Goal: Communication & Community: Answer question/provide support

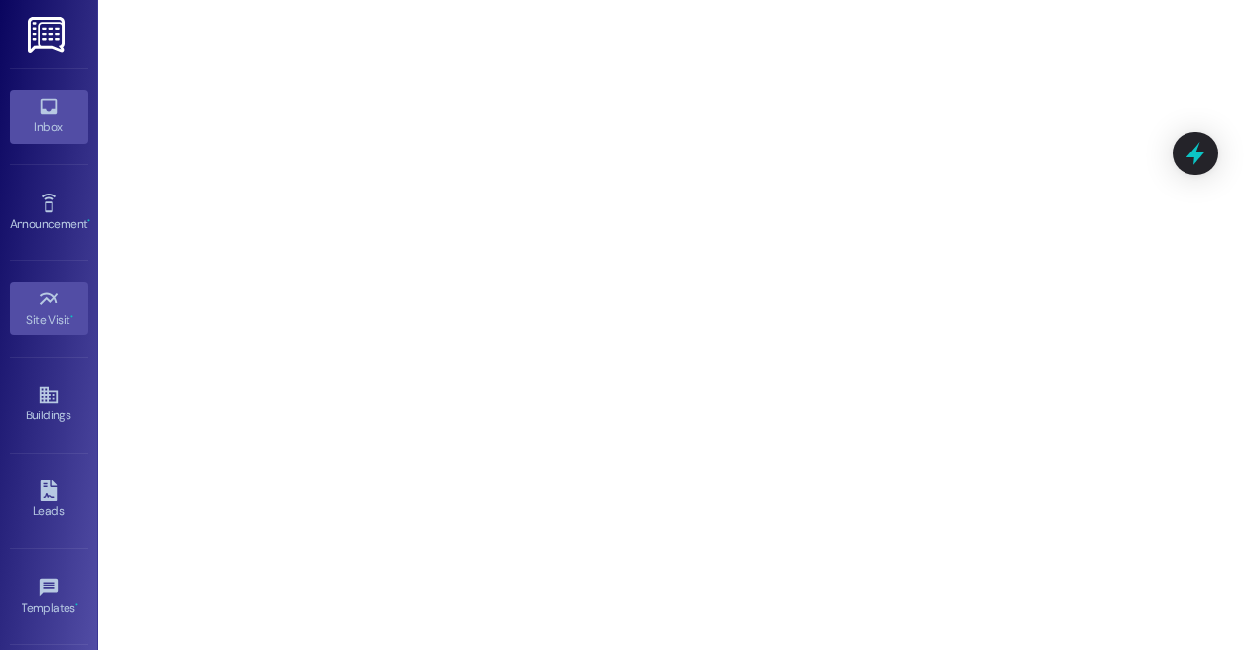
click at [32, 107] on link "Inbox" at bounding box center [49, 116] width 78 height 53
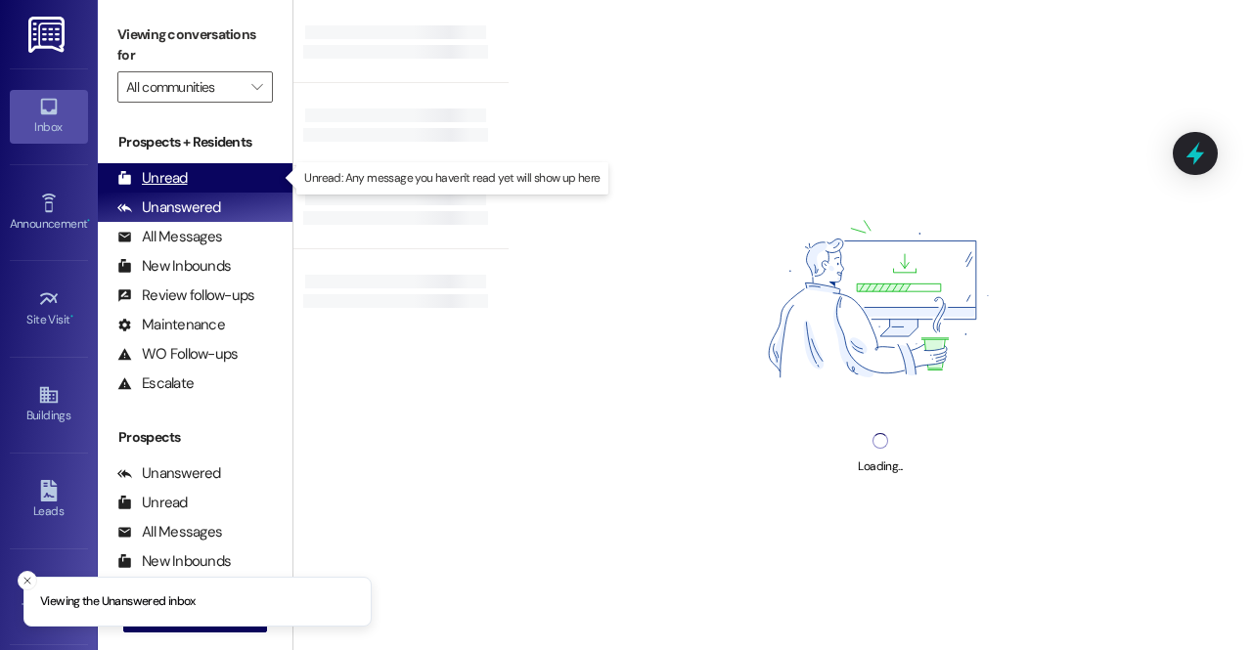
click at [175, 187] on div "Unread" at bounding box center [152, 178] width 70 height 21
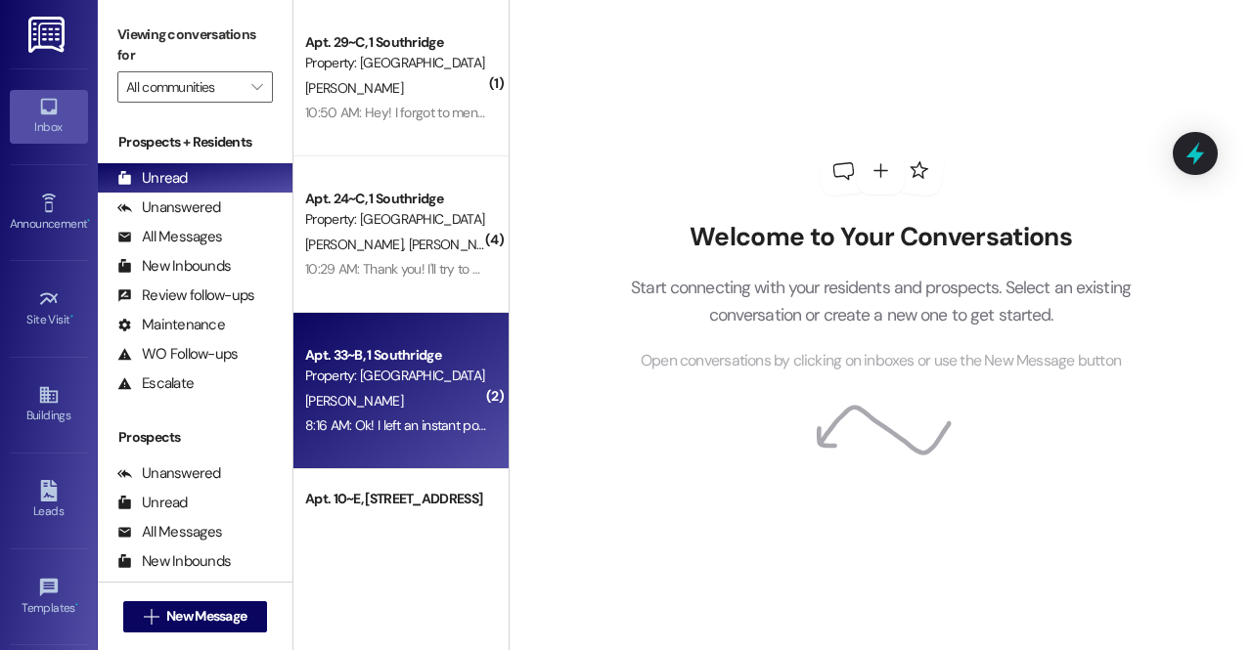
scroll to position [739, 0]
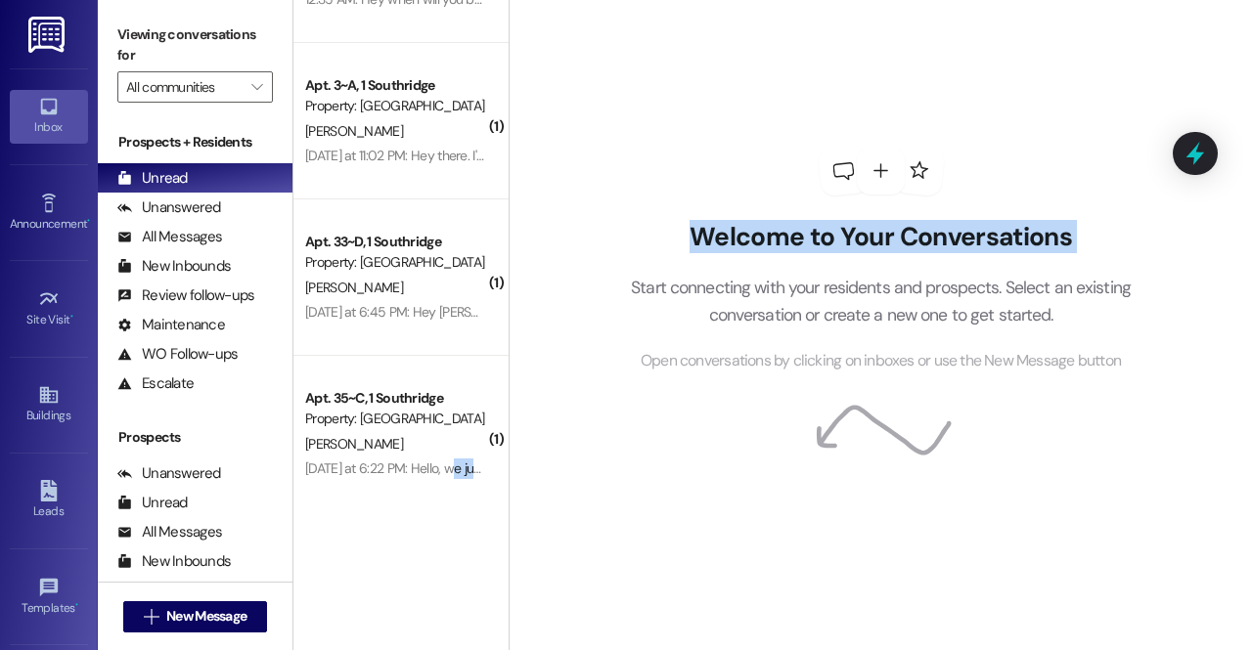
drag, startPoint x: 455, startPoint y: 468, endPoint x: 548, endPoint y: 300, distance: 192.2
click at [548, 300] on div "( 2 ) Apt. 33~B, 1 Southridge Property: Southridge R. Lau 8:16 AM: Ok! I left a…" at bounding box center [772, 325] width 958 height 650
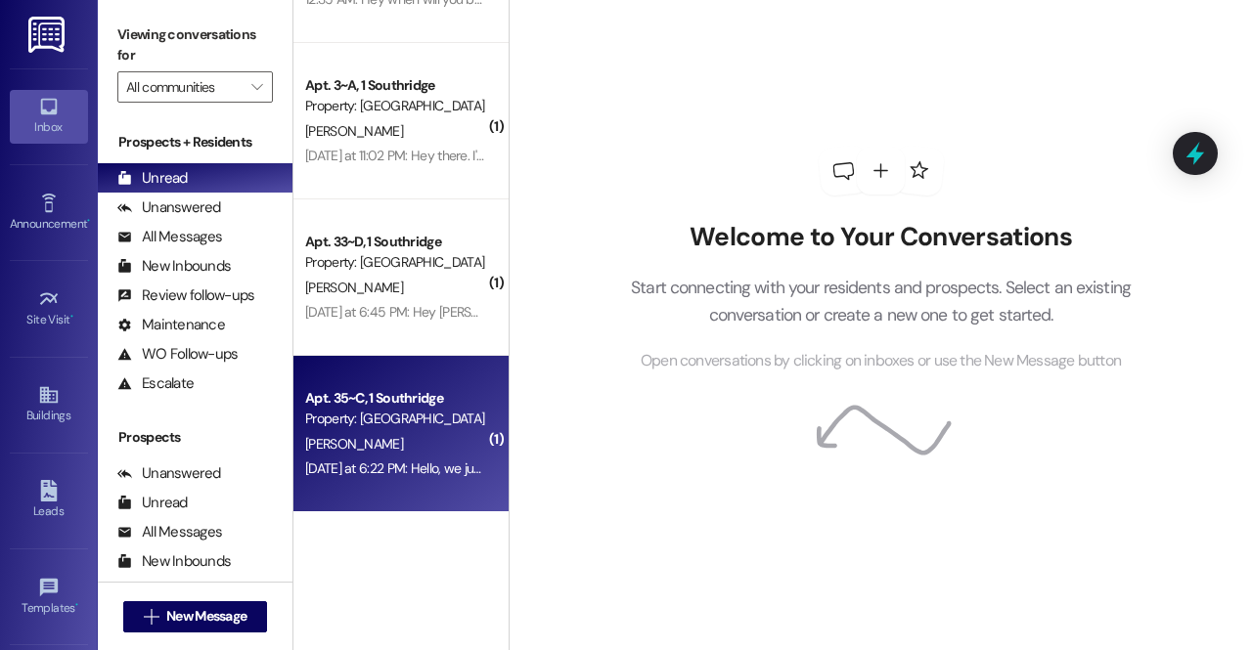
click at [435, 433] on div "L. Putnam" at bounding box center [395, 444] width 185 height 24
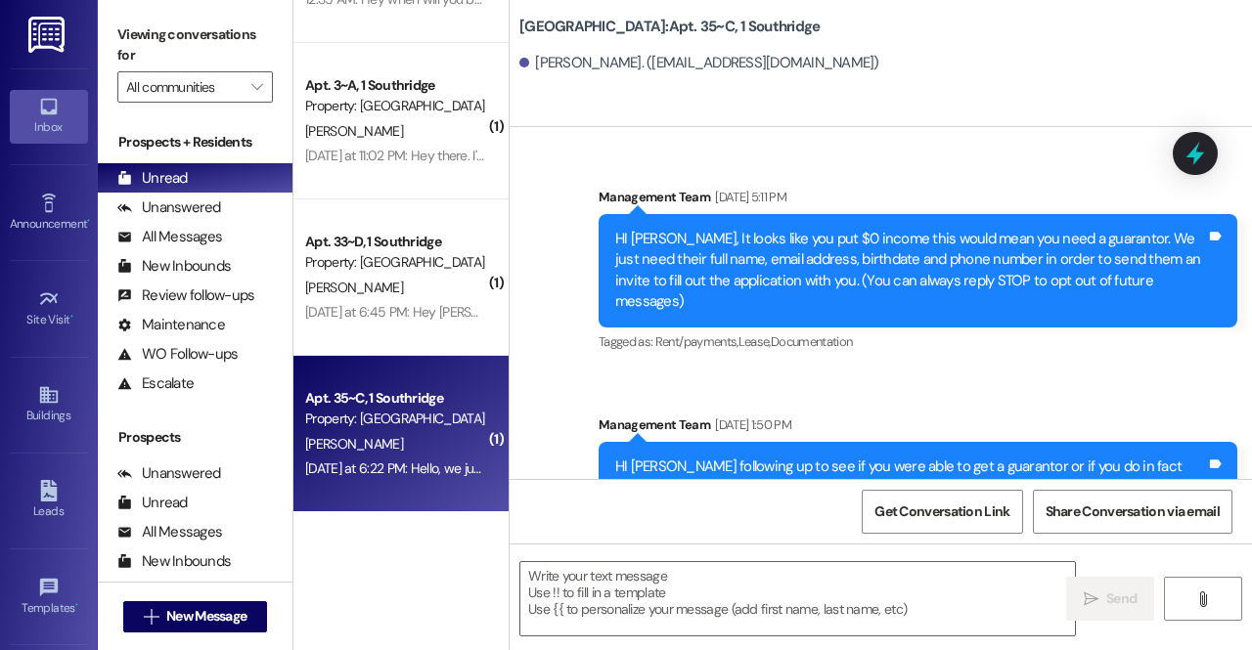
scroll to position [49488, 0]
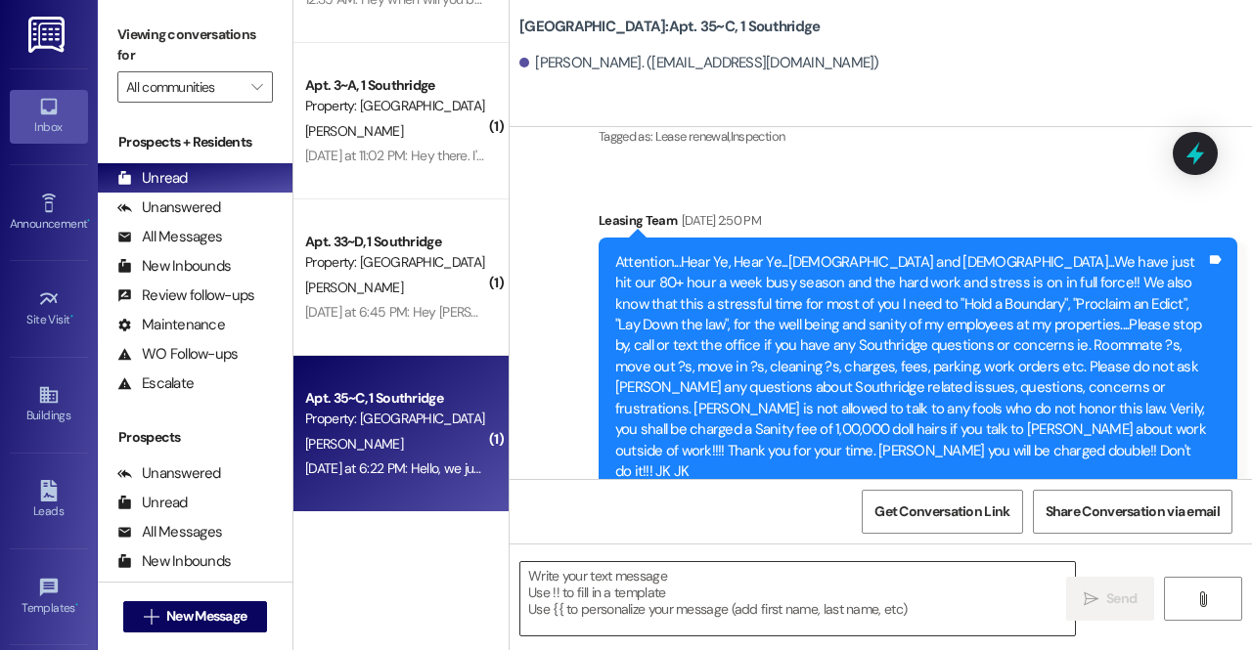
click at [712, 566] on textarea at bounding box center [797, 598] width 554 height 73
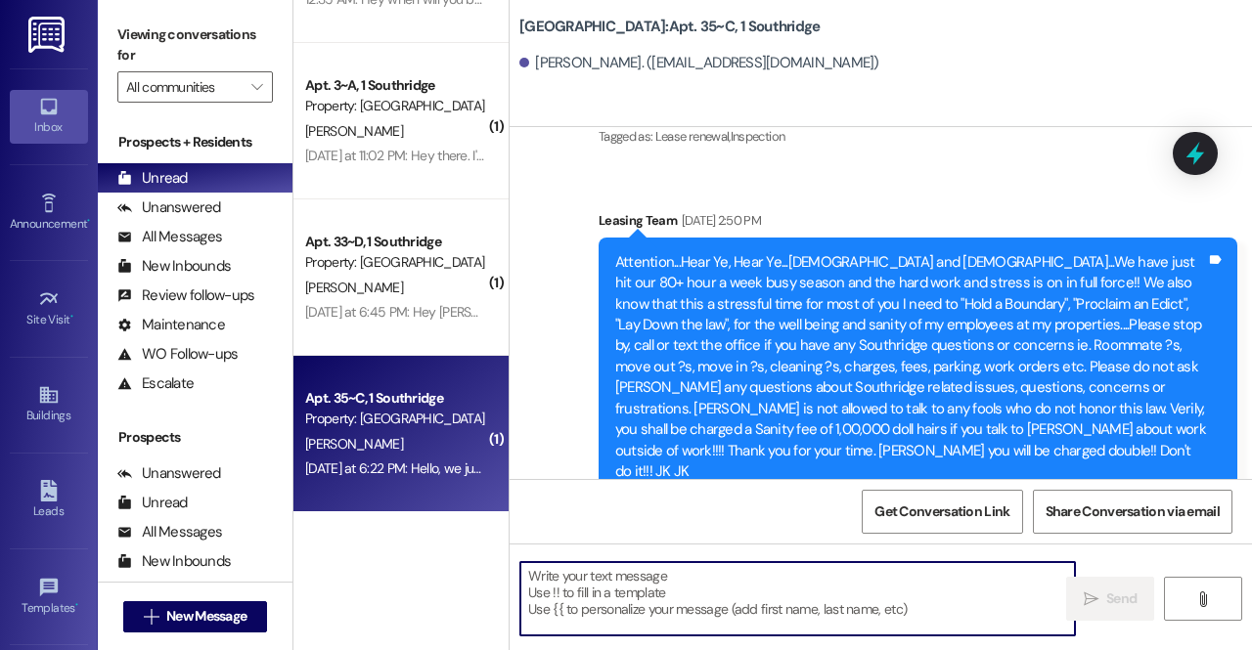
paste textarea "470381"
type textarea "470381"
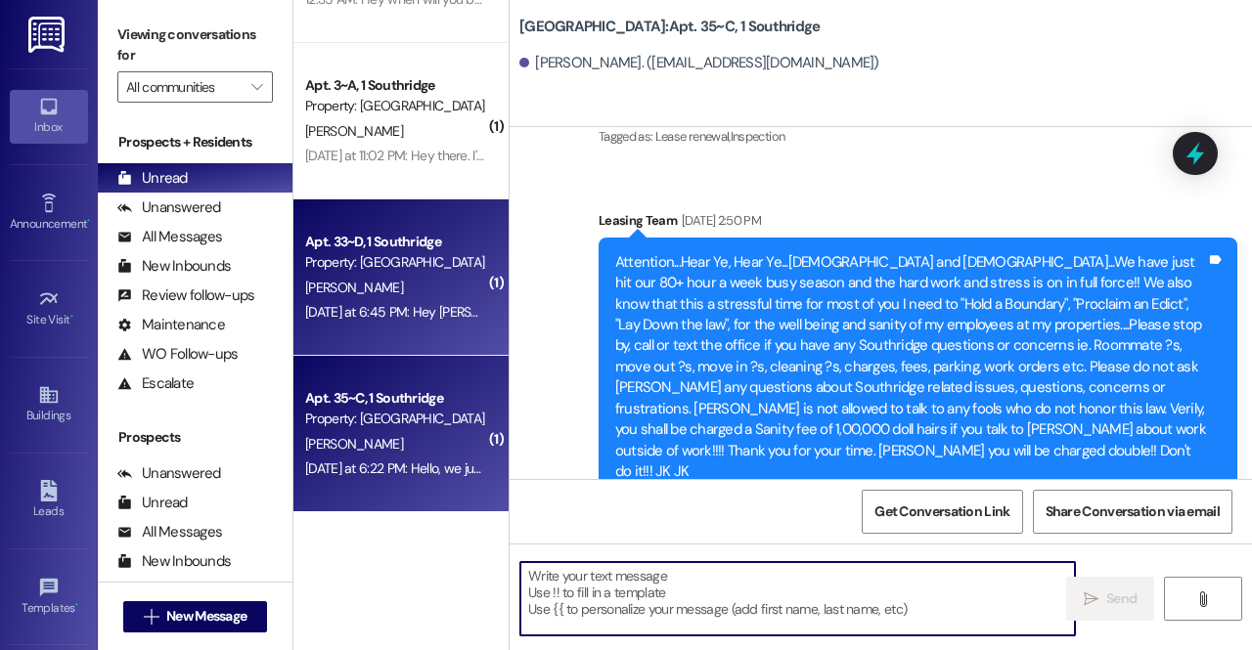
scroll to position [49487, 0]
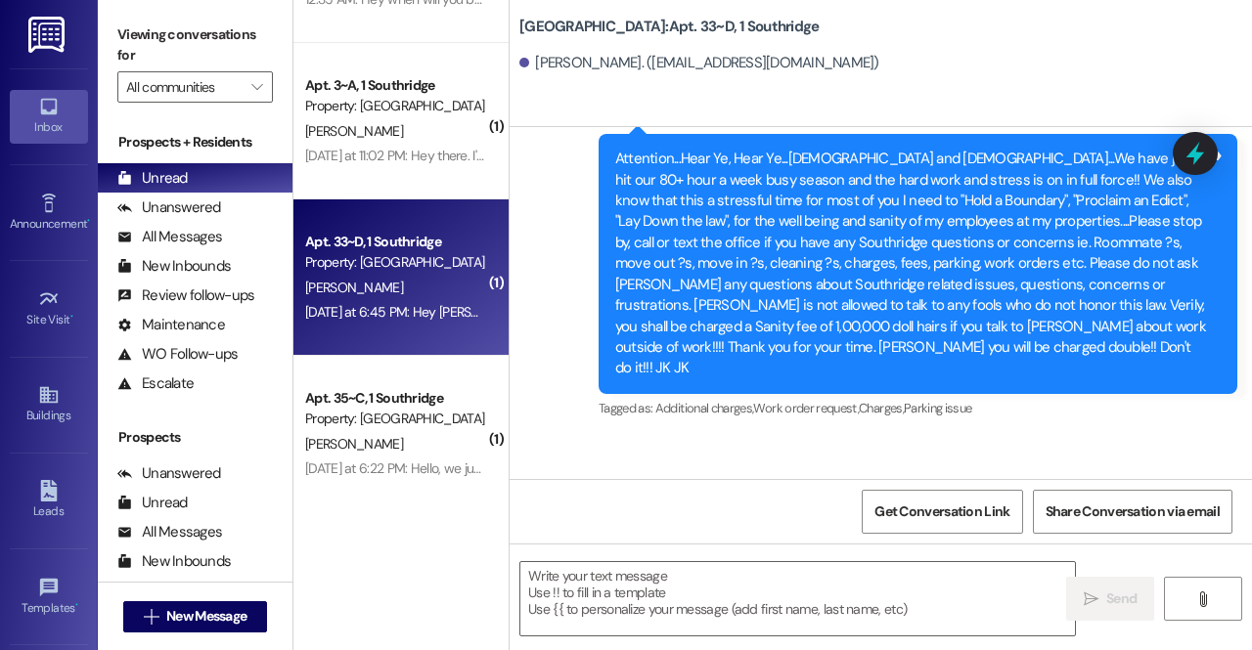
scroll to position [62877, 0]
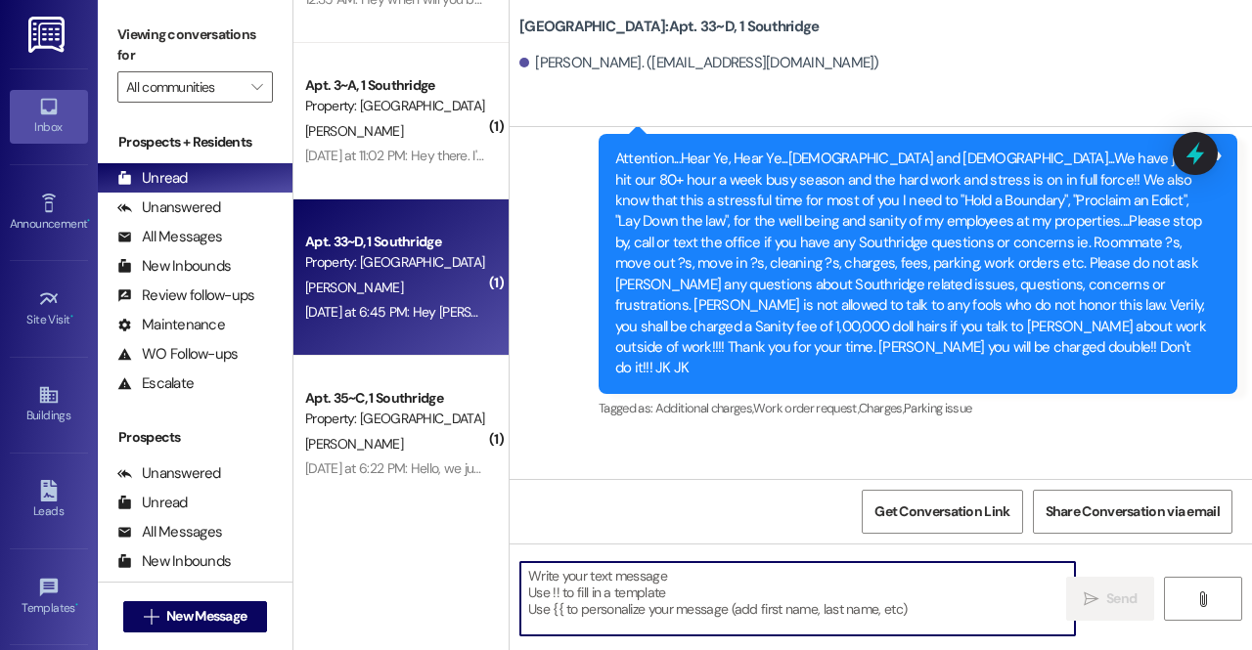
click at [697, 607] on textarea at bounding box center [797, 598] width 554 height 73
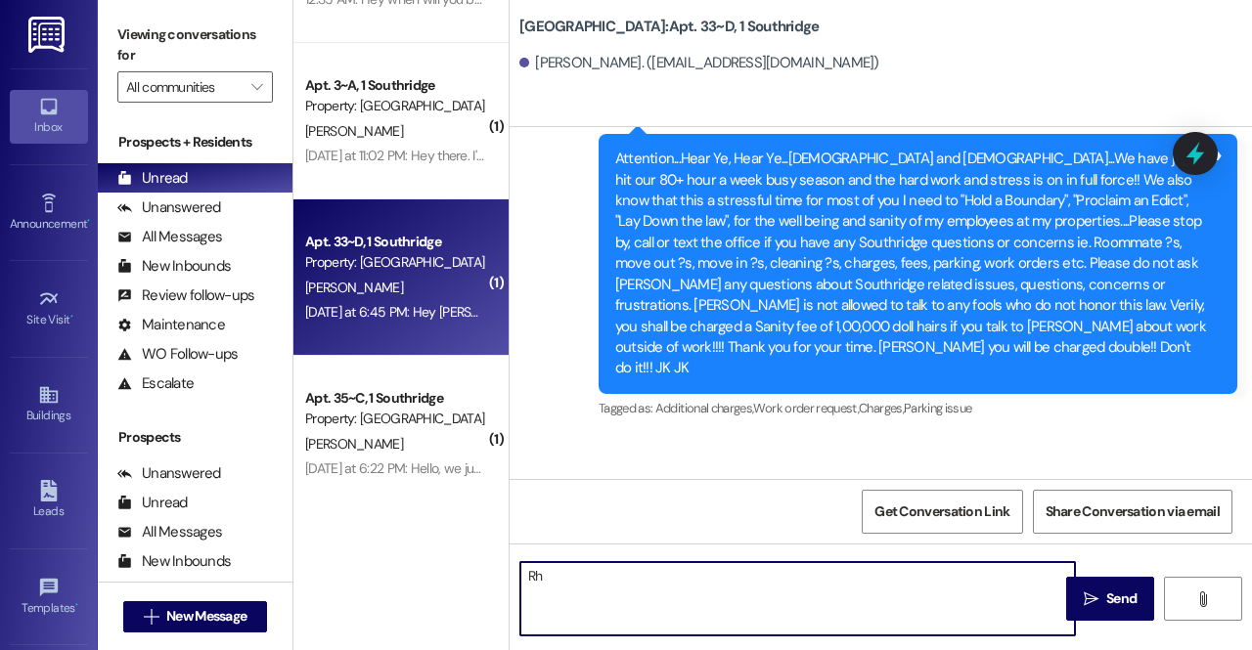
type textarea "R"
type textarea "Thank you for letting me know!"
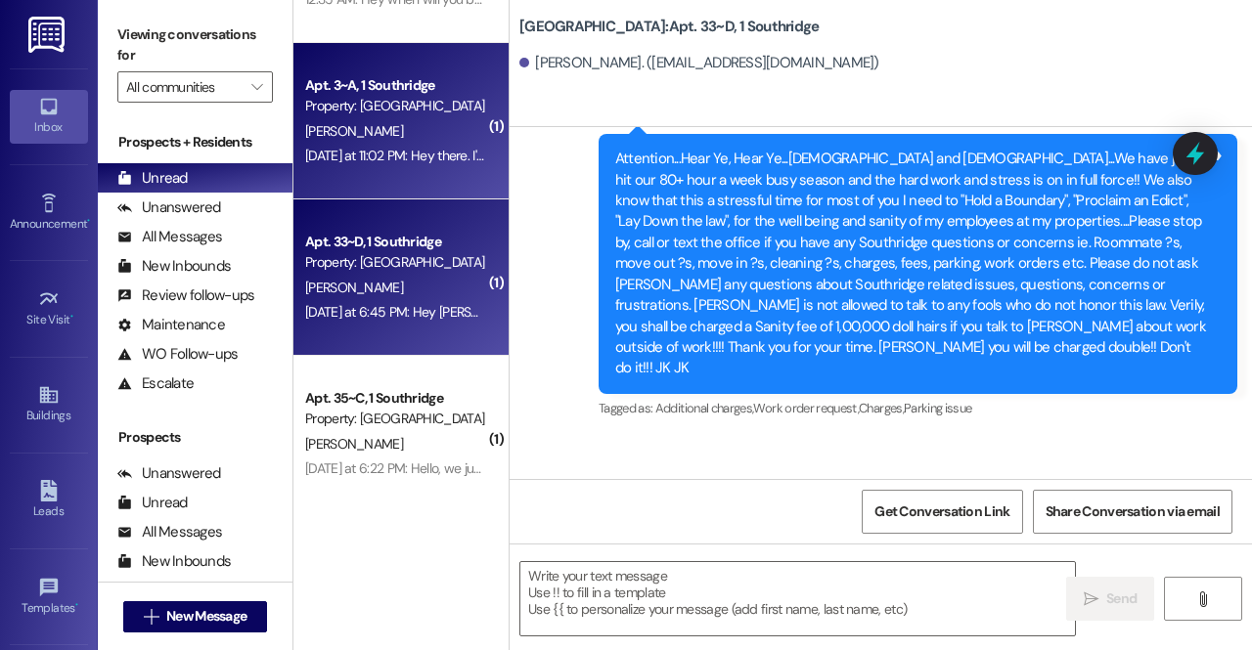
click at [391, 119] on div "[PERSON_NAME]" at bounding box center [395, 131] width 185 height 24
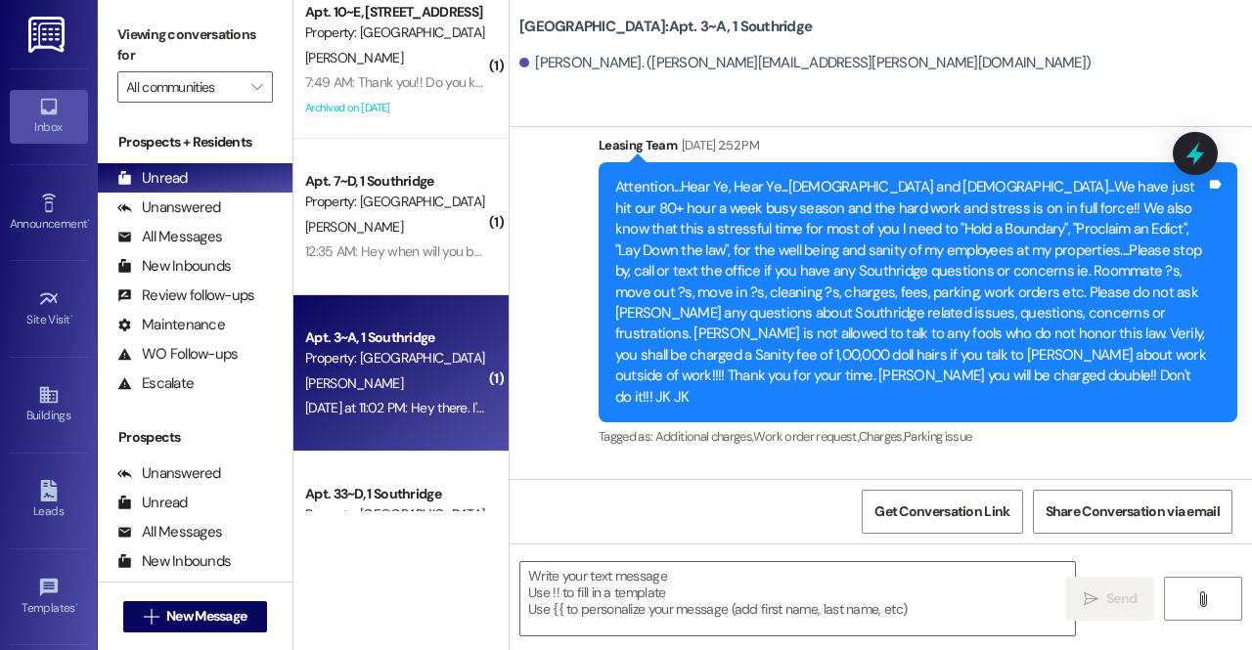
scroll to position [479, 0]
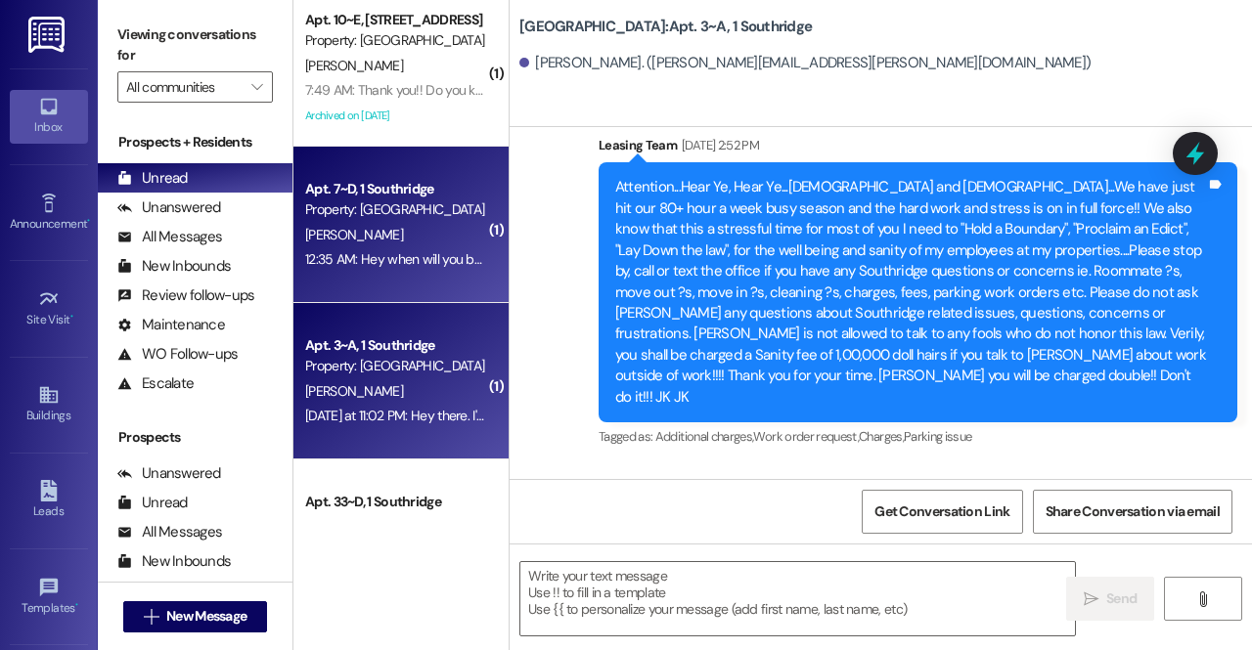
click at [432, 268] on div "12:35 AM: Hey when will you be by to check our apartment? 12:35 AM: Hey when wi…" at bounding box center [473, 259] width 337 height 18
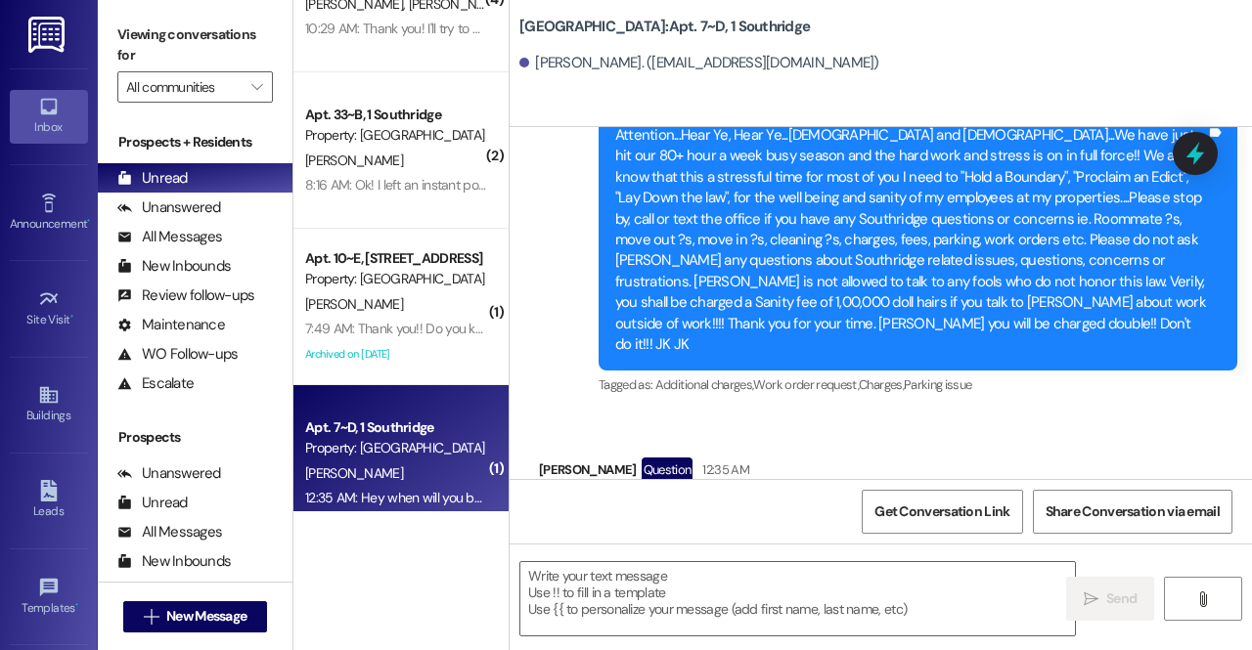
scroll to position [239, 0]
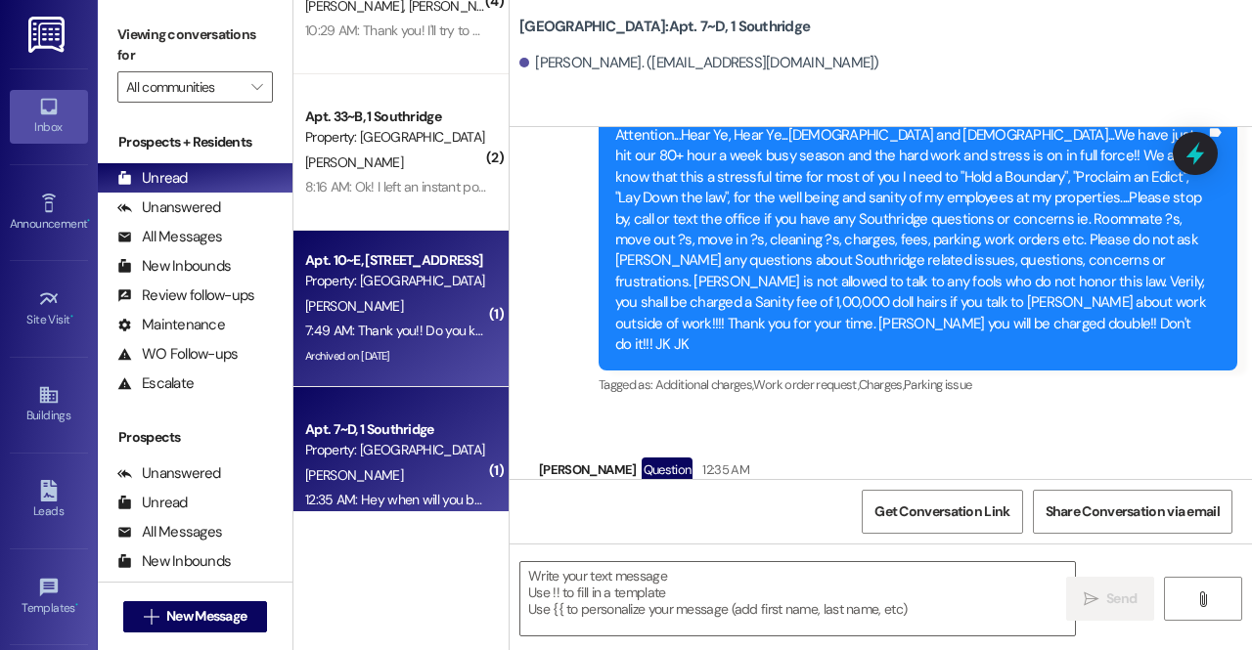
click at [387, 291] on div "Property: [GEOGRAPHIC_DATA]" at bounding box center [395, 281] width 181 height 21
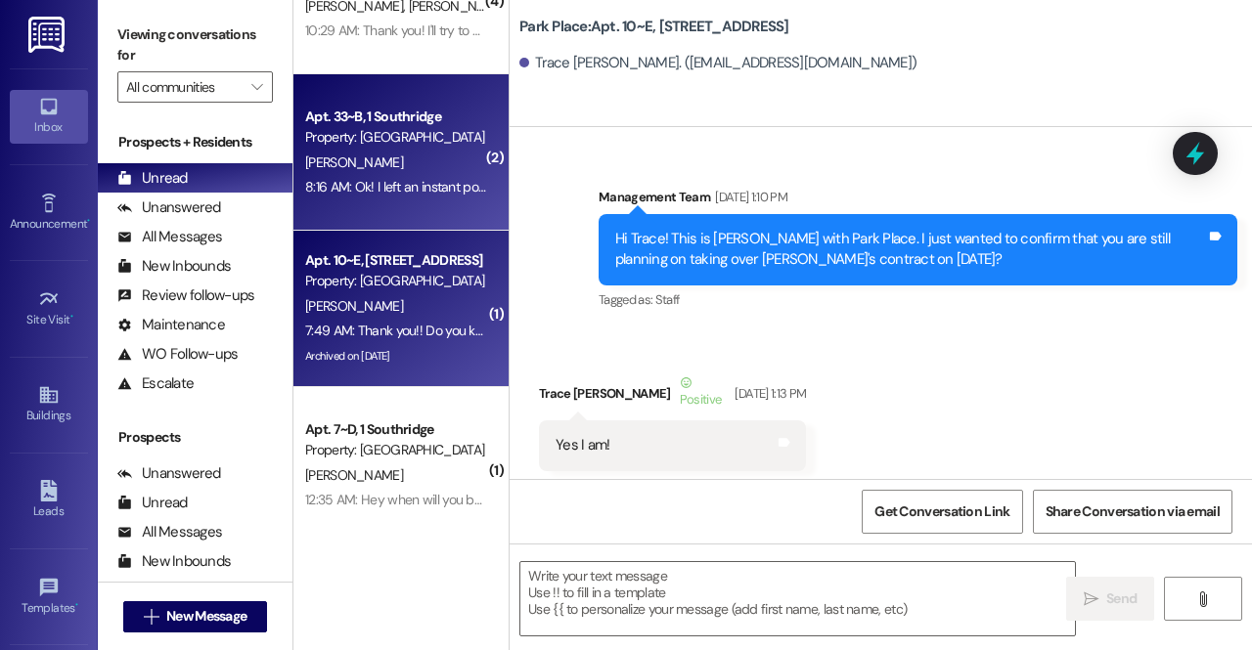
click at [370, 162] on div "R. Lau" at bounding box center [395, 163] width 185 height 24
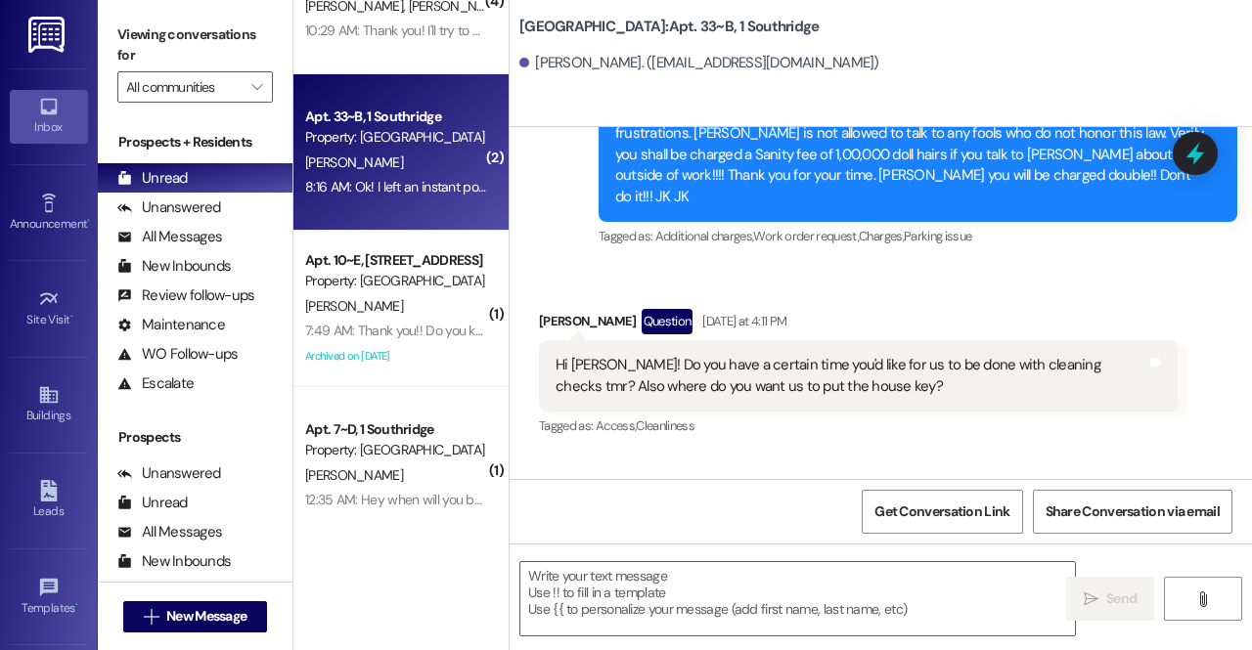
scroll to position [34511, 0]
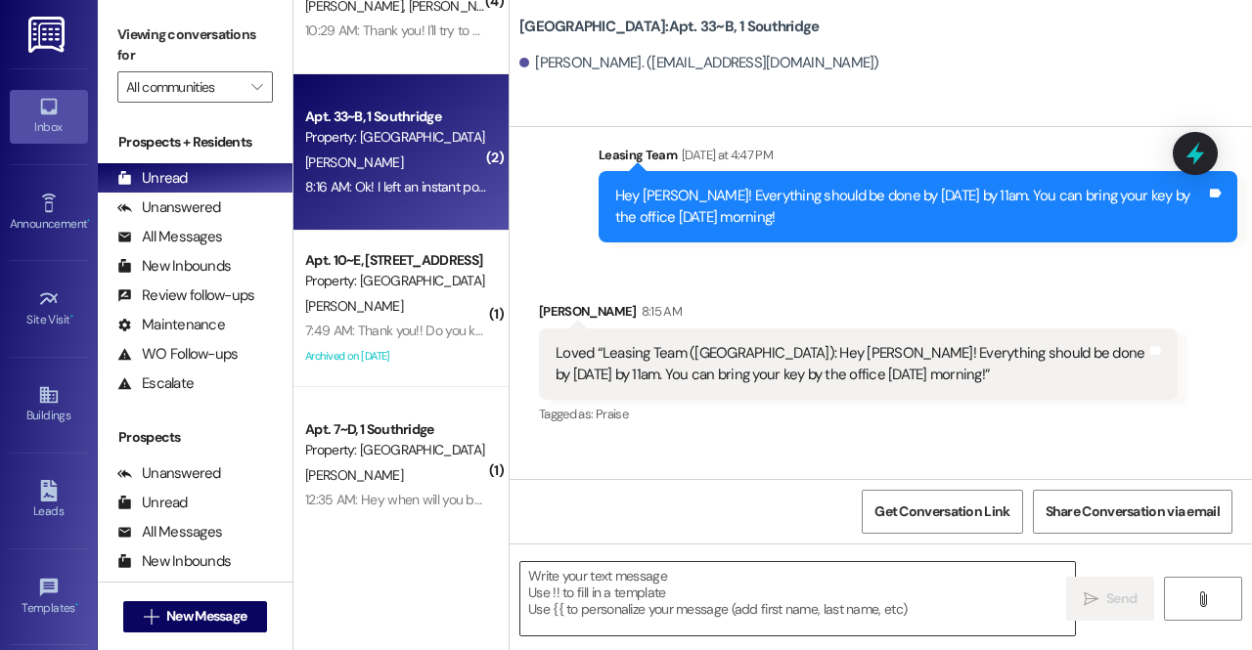
click at [731, 581] on textarea at bounding box center [797, 598] width 554 height 73
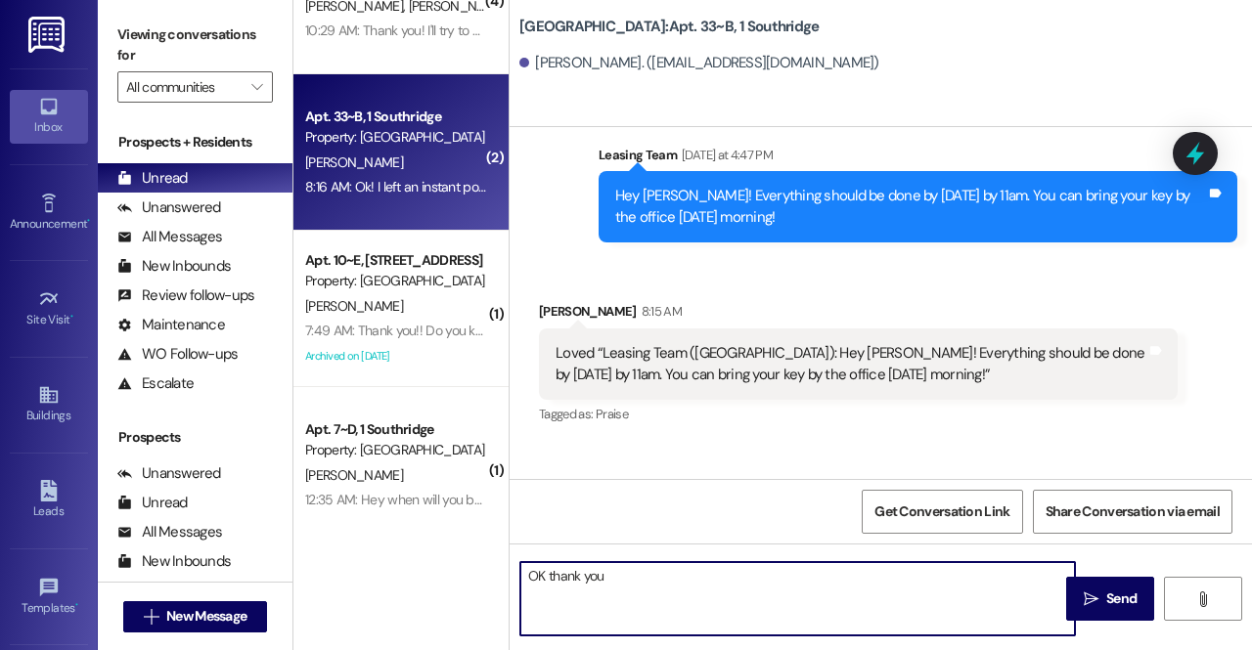
type textarea "OK thank you!"
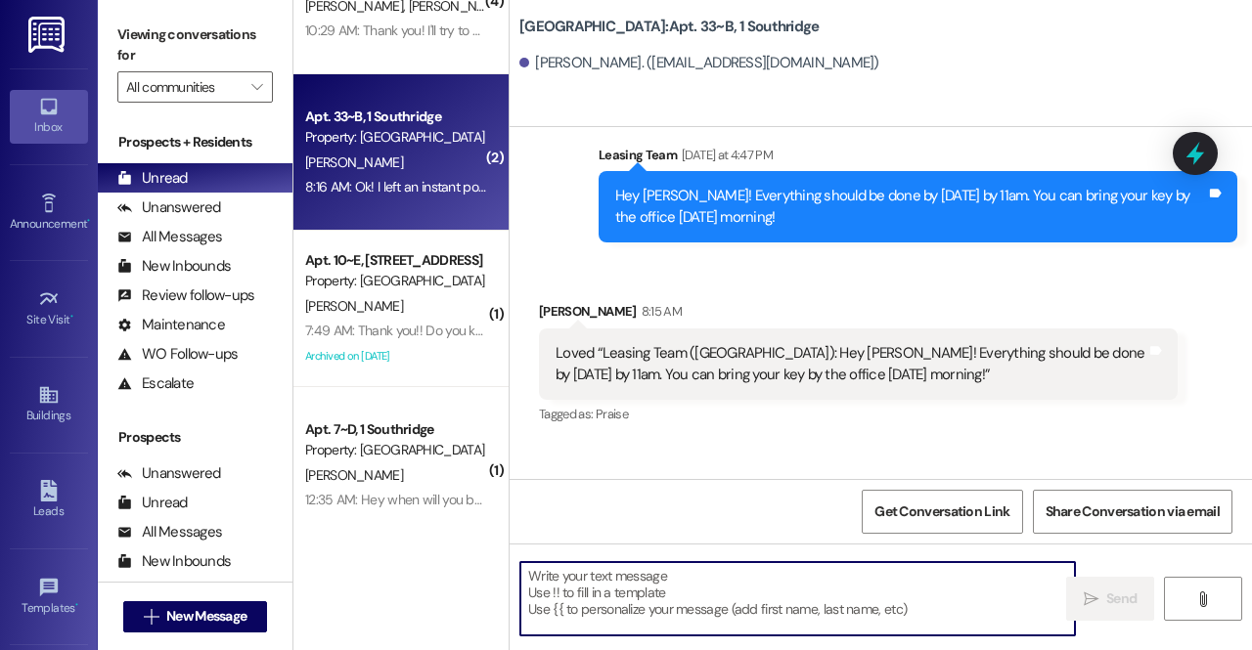
scroll to position [34510, 0]
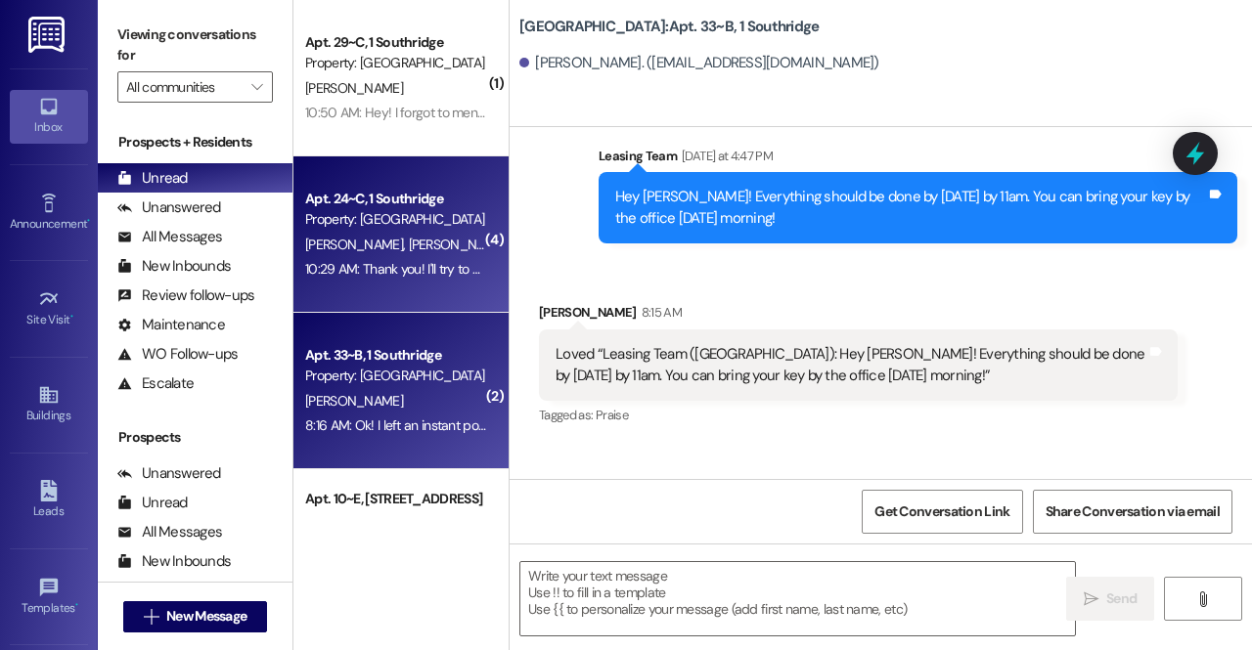
click at [413, 248] on span "A. Baker" at bounding box center [461, 245] width 104 height 18
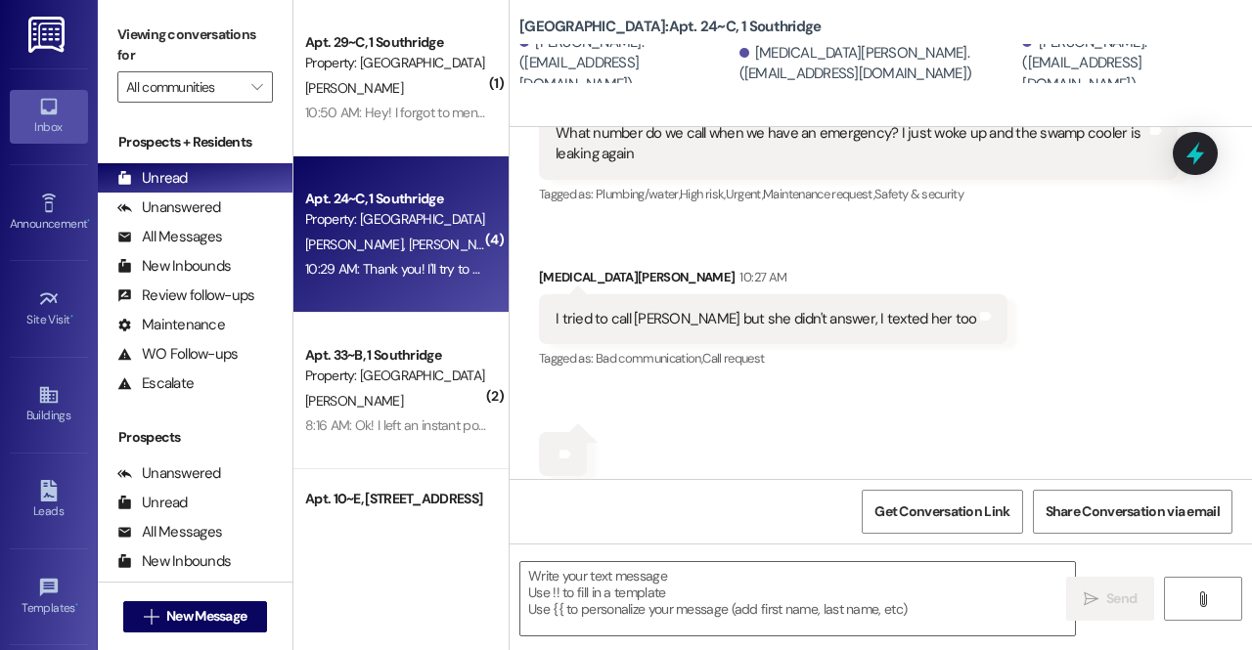
scroll to position [15596, 0]
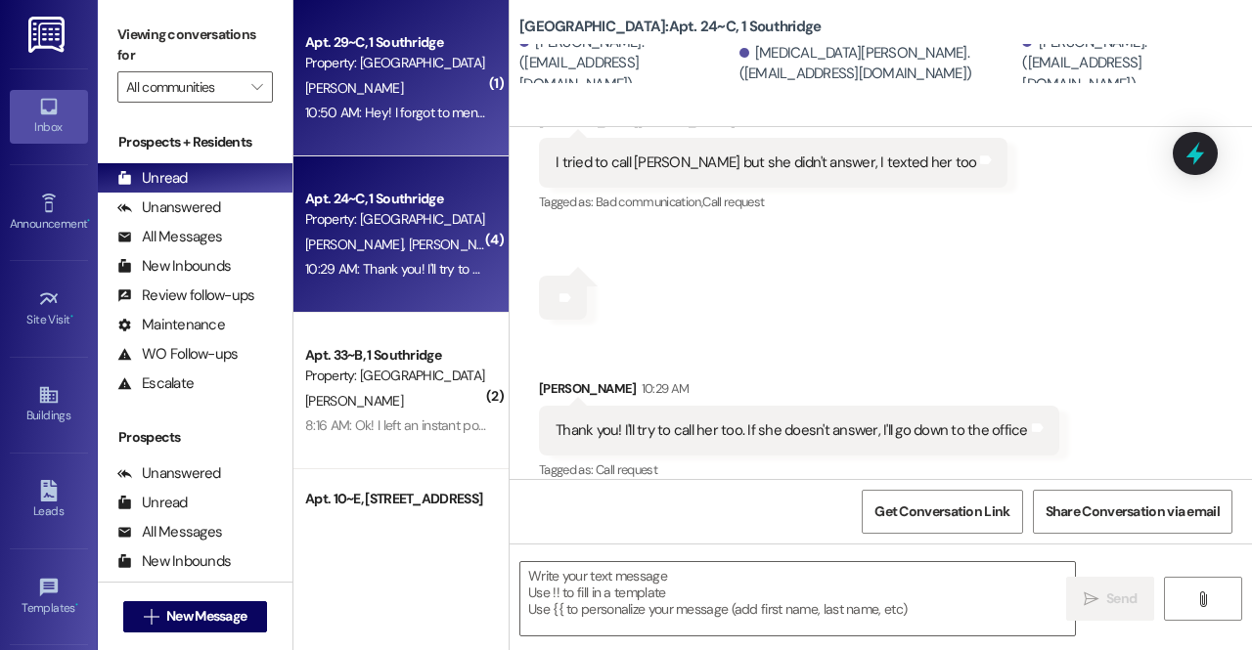
click at [398, 91] on div "S. Stanley" at bounding box center [395, 88] width 185 height 24
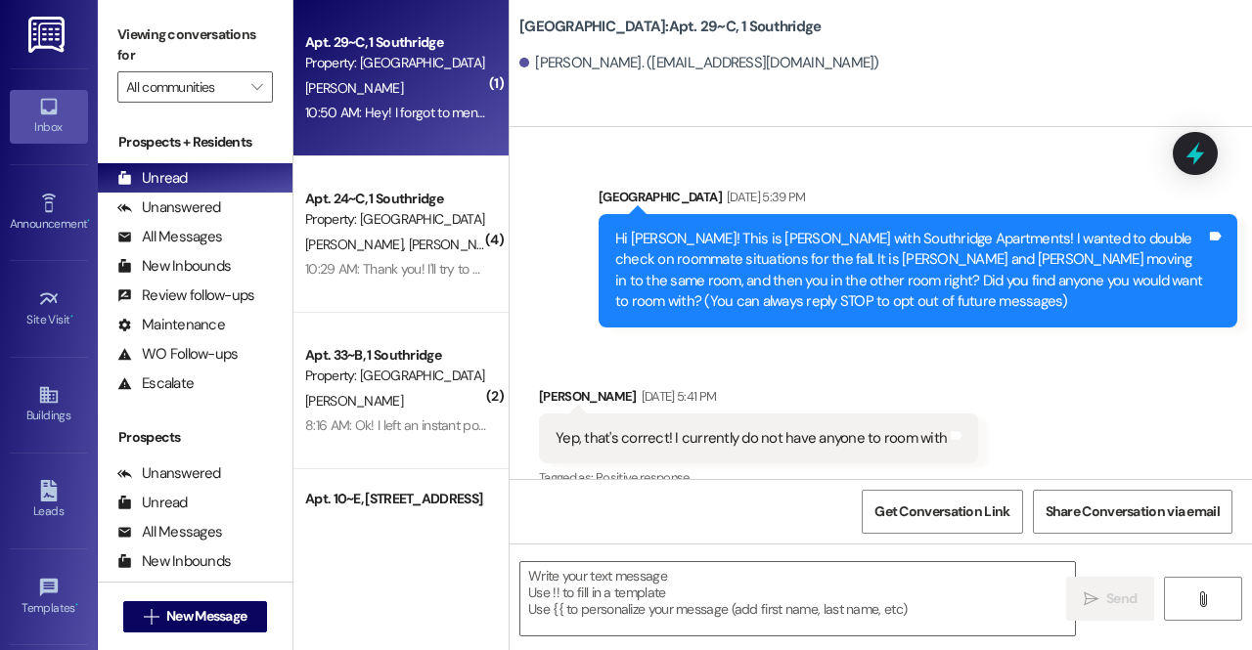
scroll to position [46974, 0]
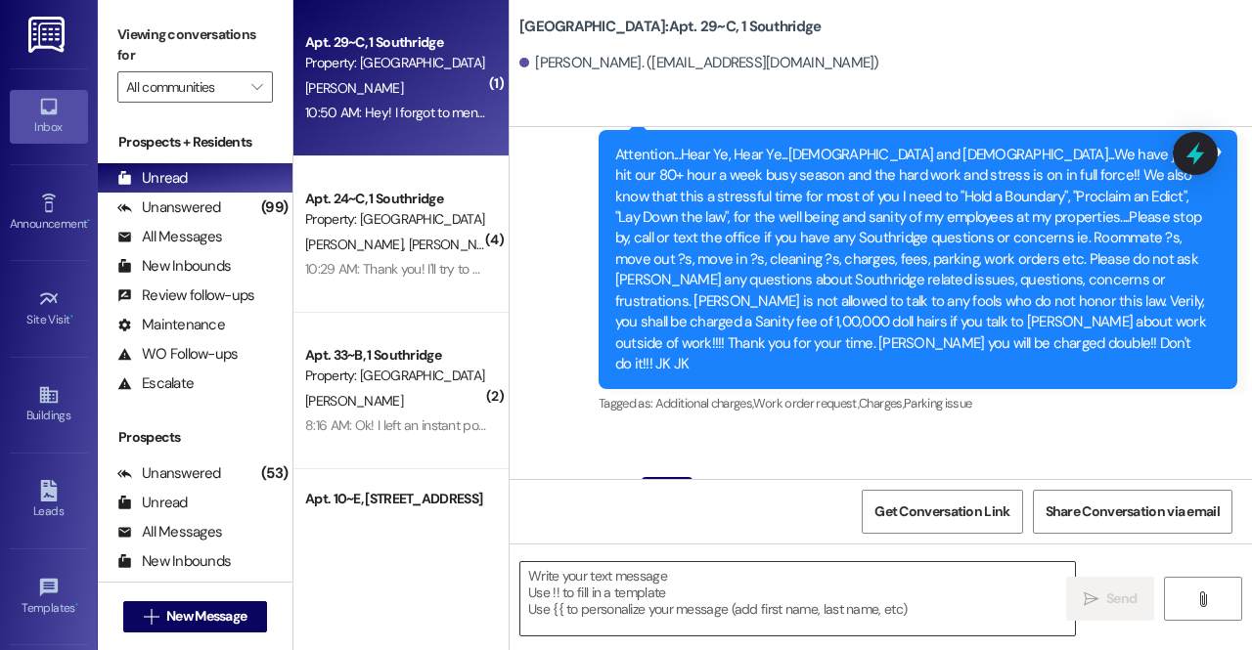
click at [823, 584] on textarea at bounding box center [797, 598] width 554 height 73
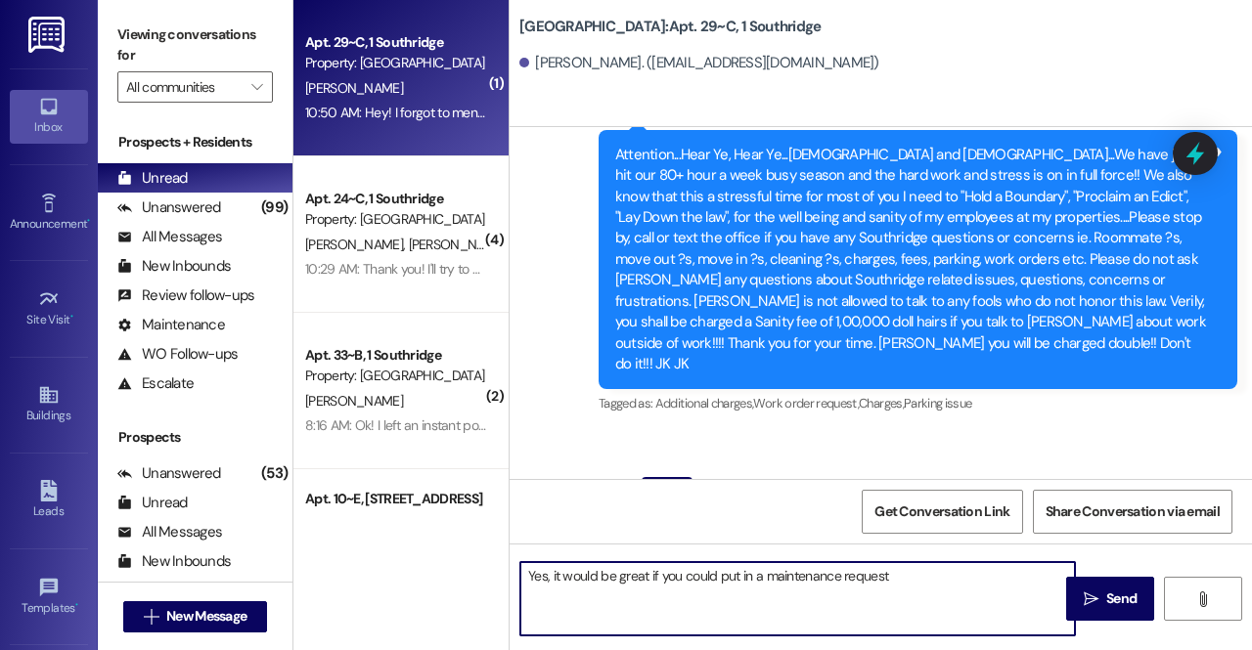
type textarea "Yes, it would be great if you could put in a maintenance request!"
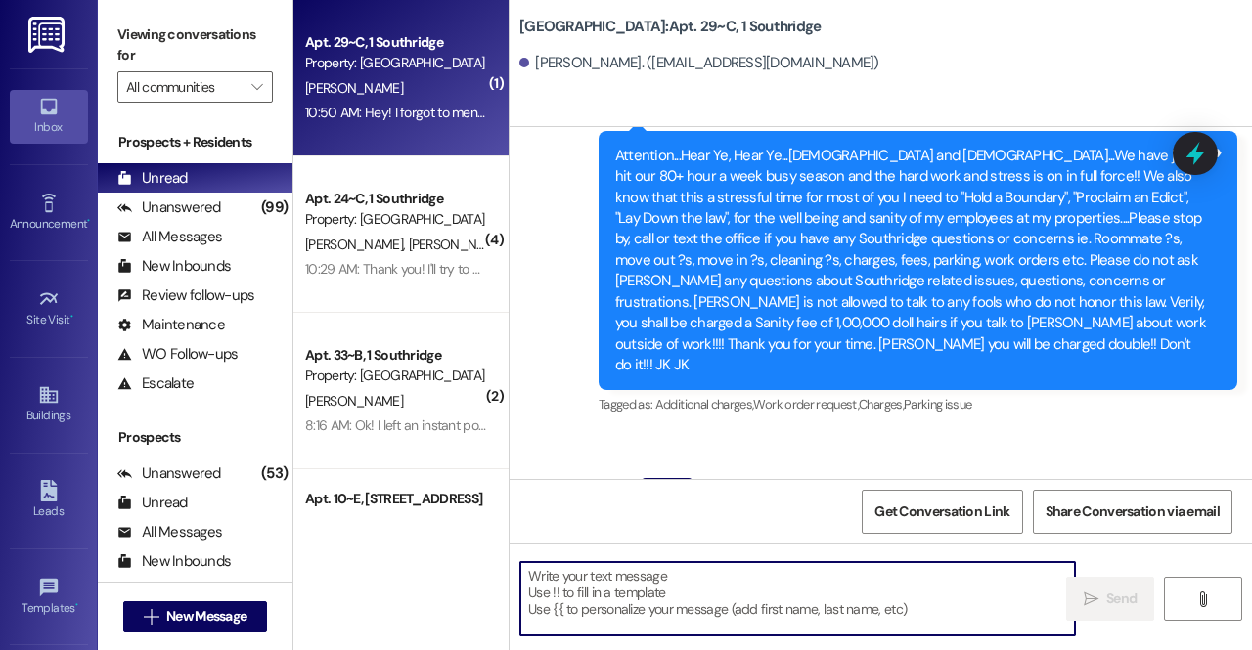
scroll to position [47110, 0]
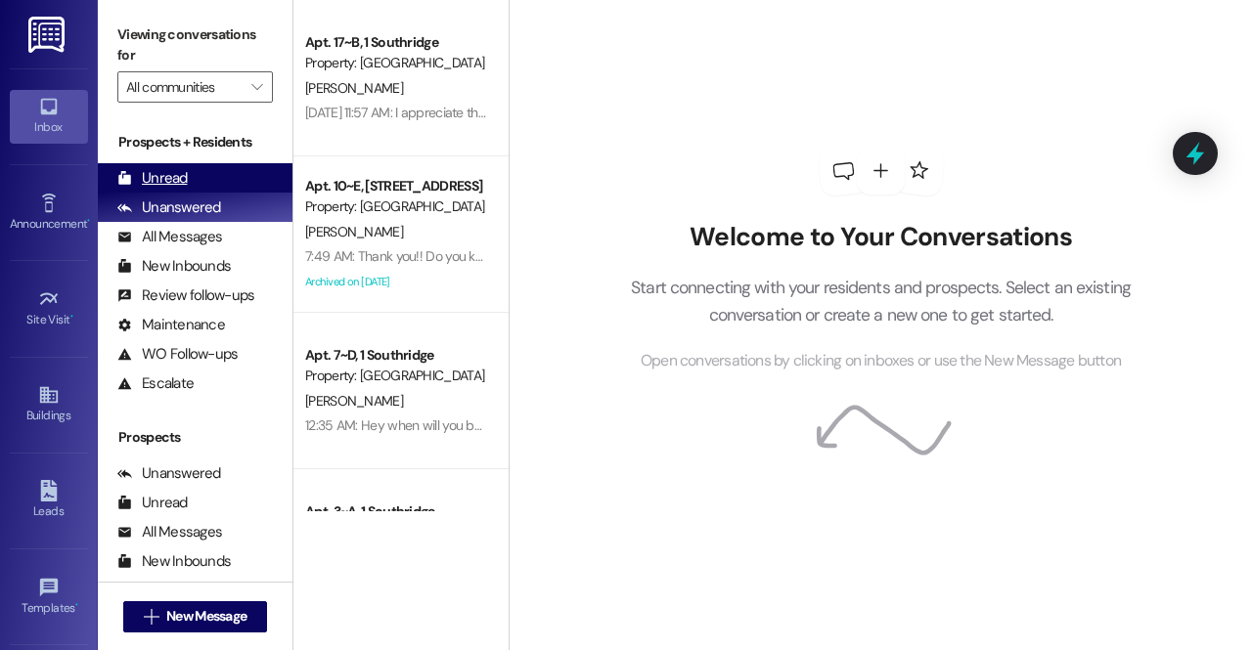
click at [192, 185] on div "Unread (0)" at bounding box center [195, 177] width 195 height 29
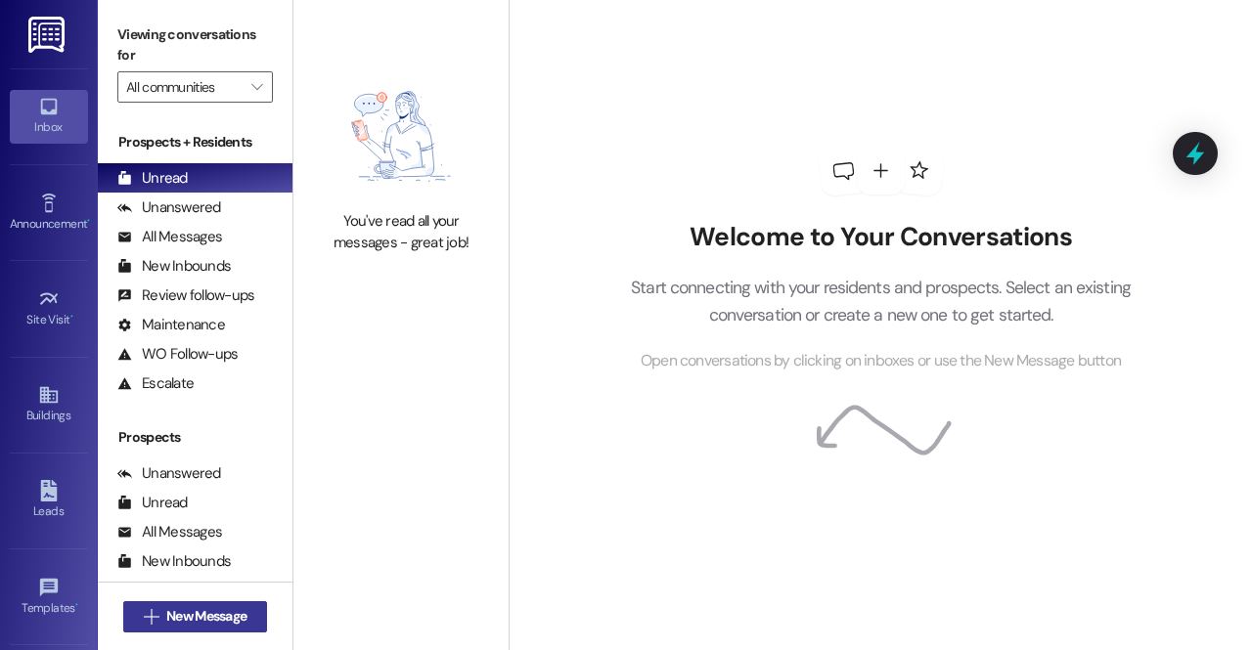
click at [143, 628] on button " New Message" at bounding box center [195, 616] width 145 height 31
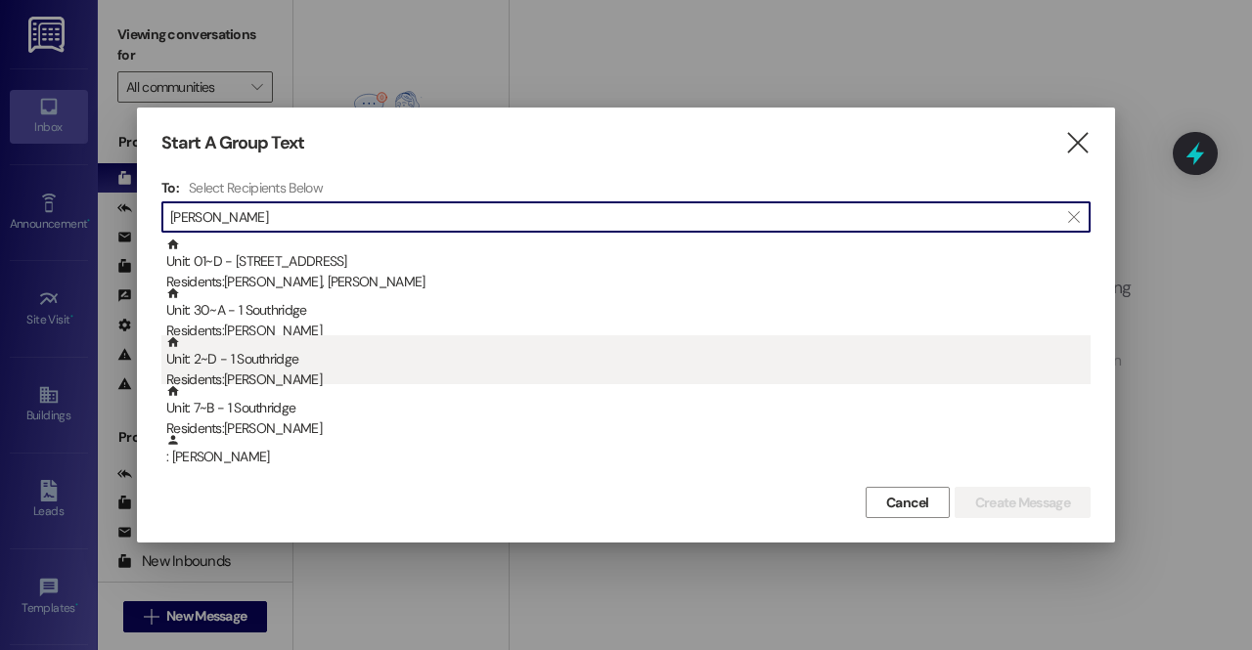
type input "alex"
click at [295, 363] on div "Unit: 2~D - 1 Southridge Residents: Alexander Milne" at bounding box center [628, 363] width 924 height 56
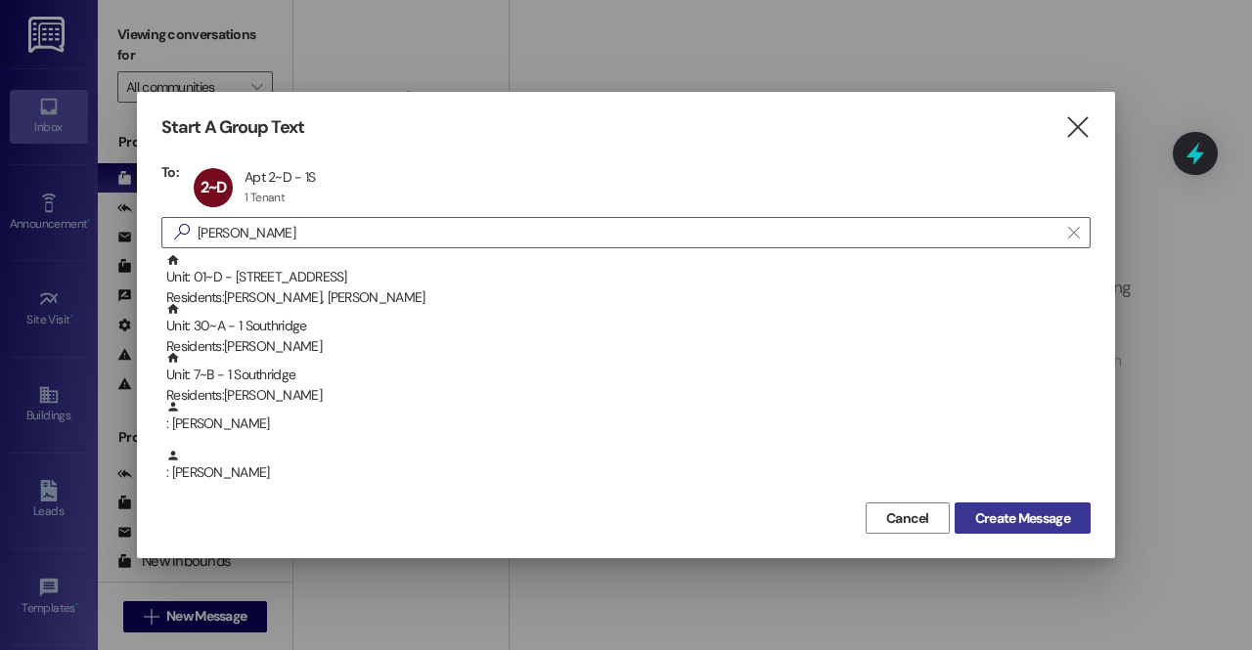
click at [1049, 521] on span "Create Message" at bounding box center [1022, 519] width 95 height 21
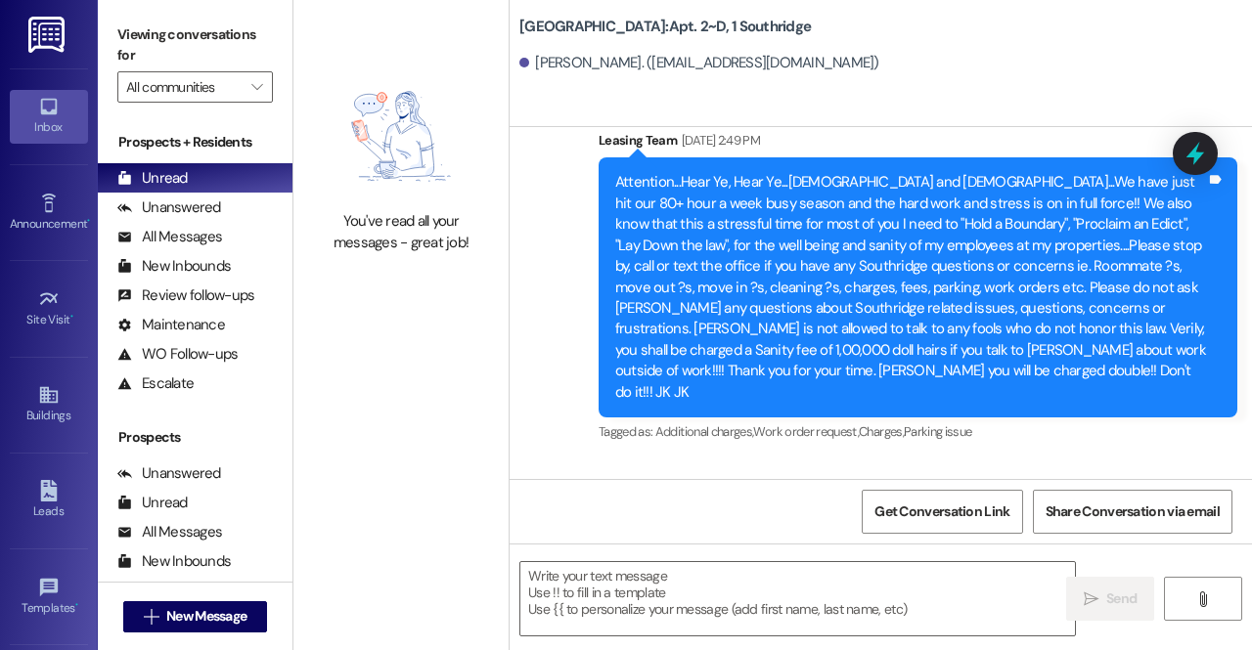
scroll to position [29057, 0]
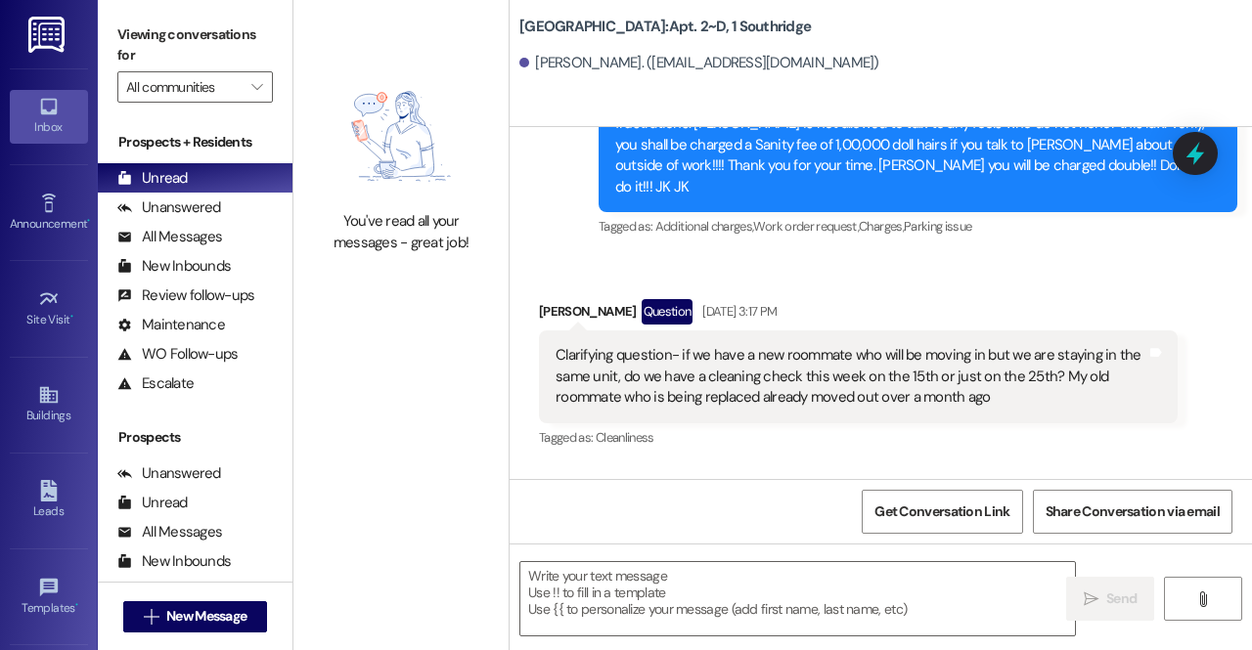
click at [575, 345] on div "Clarifying question- if we have a new roommate who will be moving in but we are…" at bounding box center [850, 376] width 591 height 63
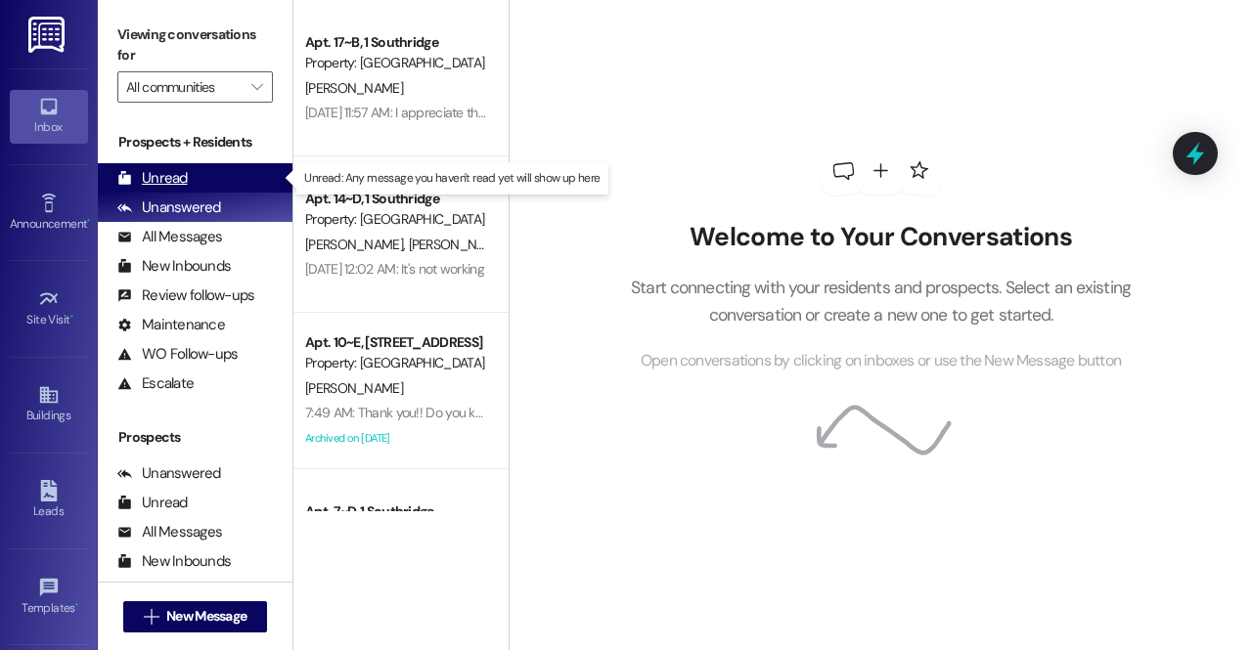
click at [217, 173] on div "Unread (0)" at bounding box center [195, 177] width 195 height 29
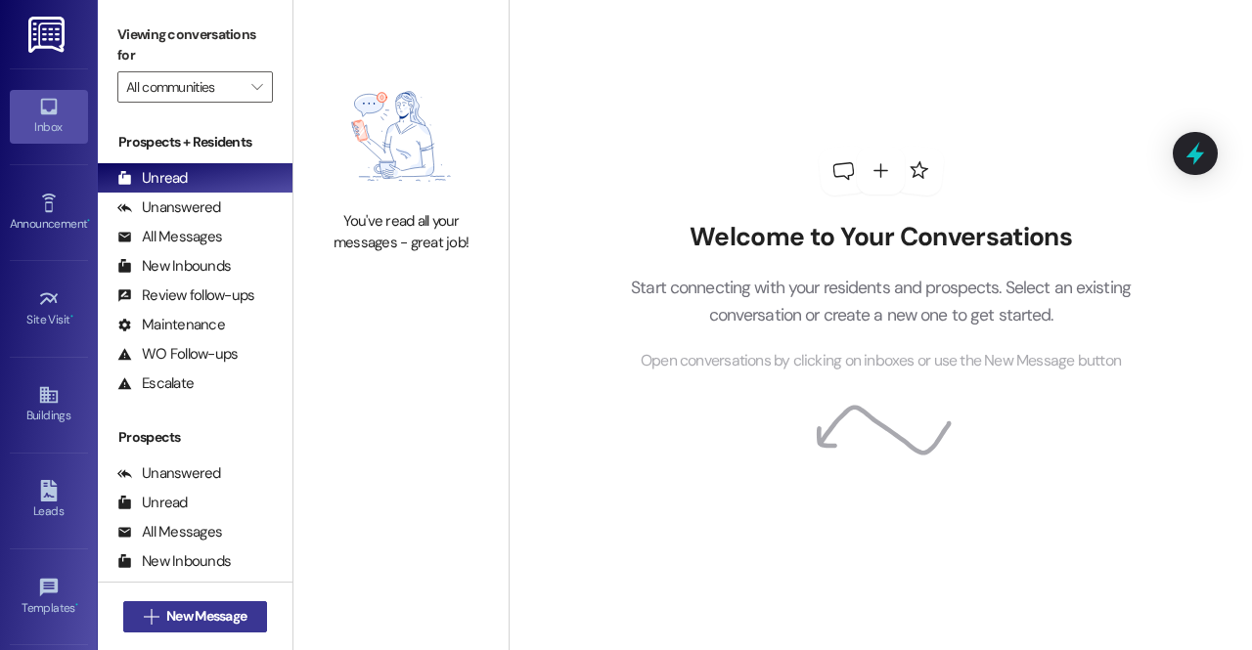
click at [187, 614] on span "New Message" at bounding box center [206, 616] width 80 height 21
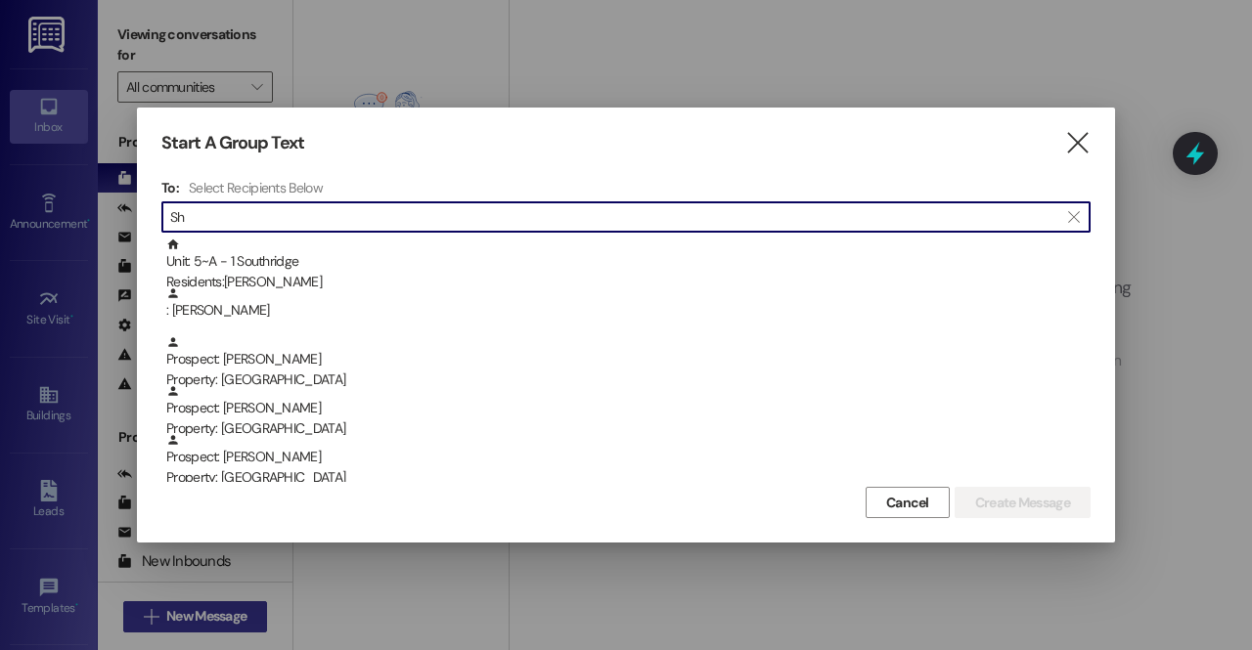
type input "S"
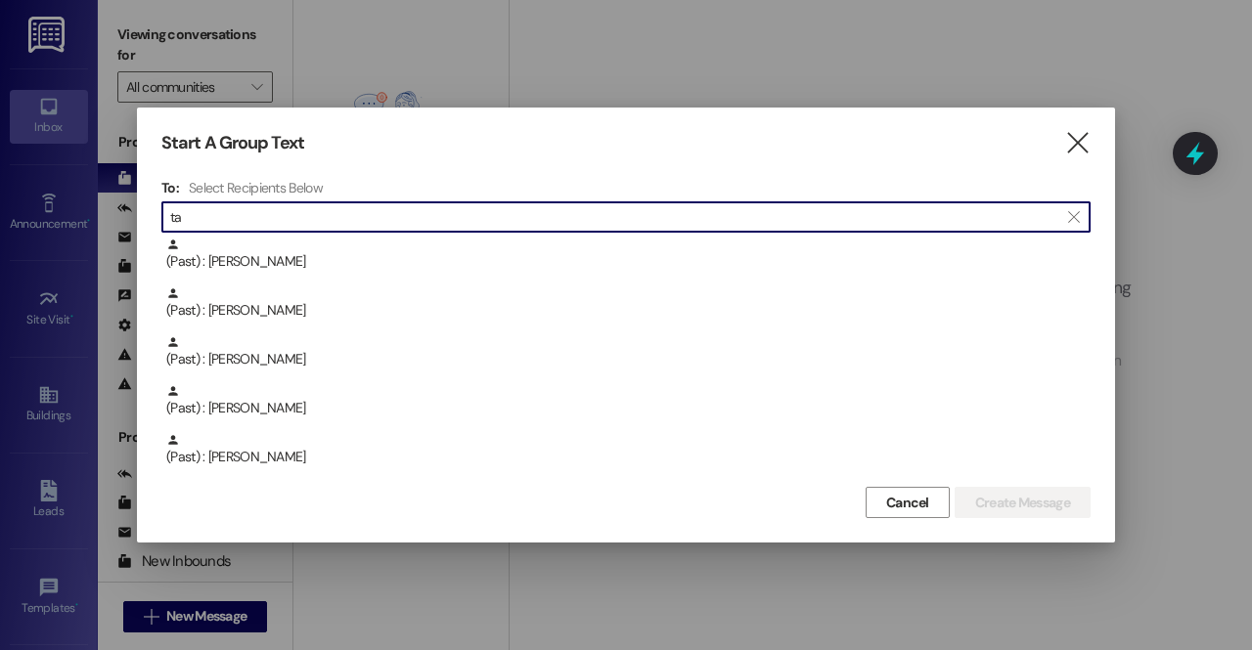
type input "t"
type input "wood"
click at [1064, 138] on icon "" at bounding box center [1077, 143] width 26 height 21
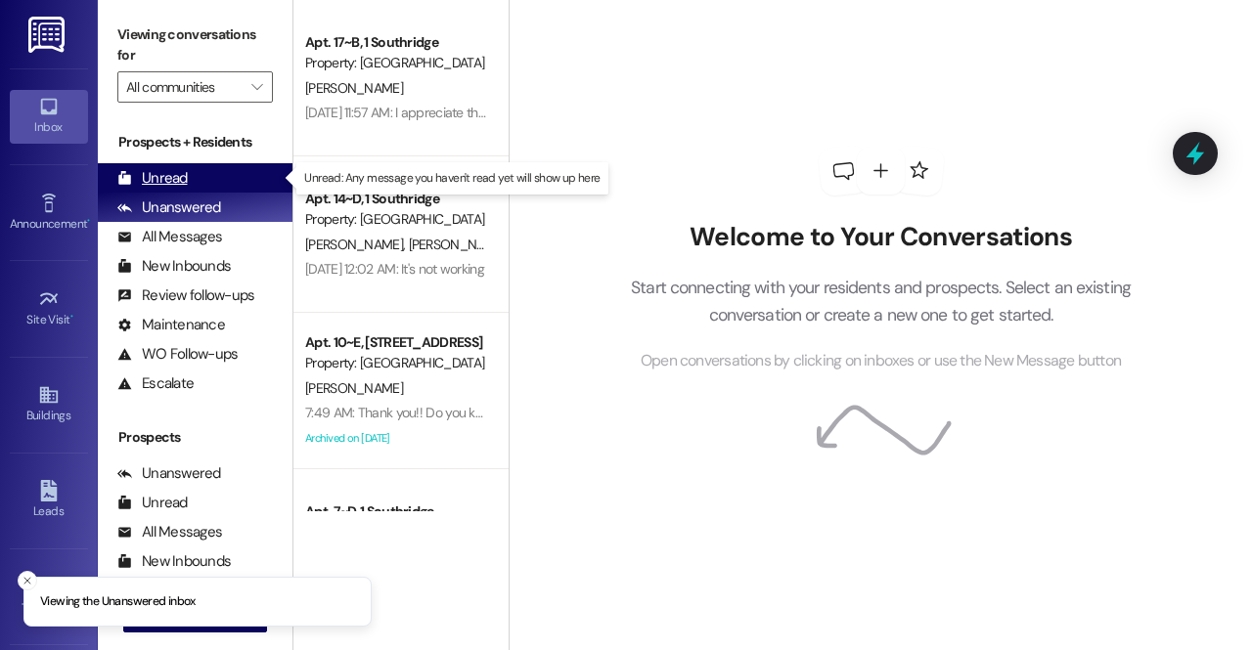
click at [255, 183] on div "Unread (0)" at bounding box center [195, 177] width 195 height 29
